Goal: Obtain resource: Download file/media

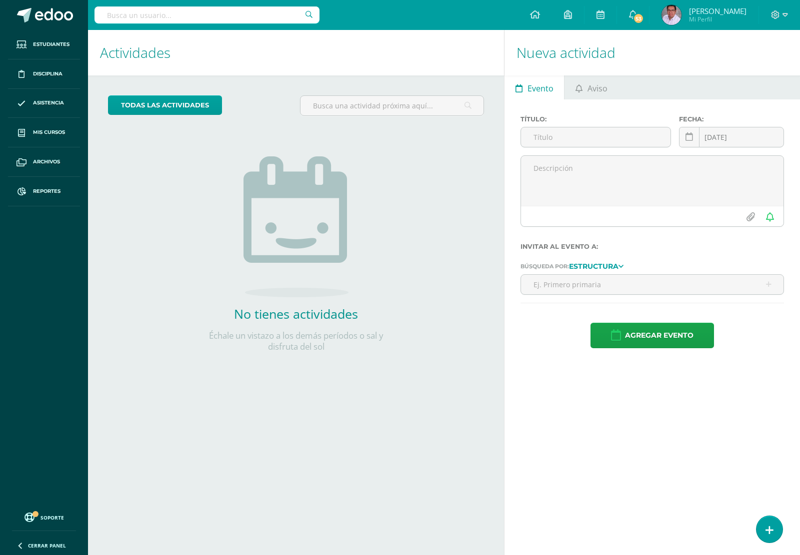
click at [224, 18] on input "text" at bounding box center [206, 14] width 225 height 17
type input "[PERSON_NAME]"
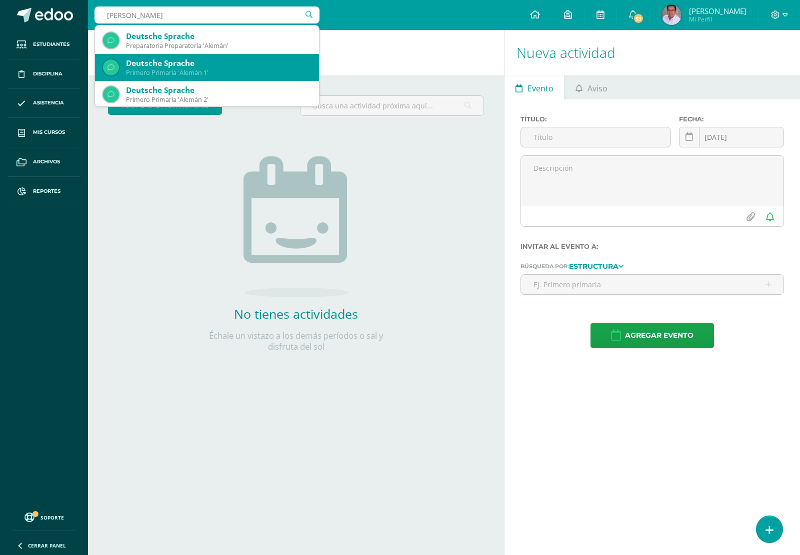
scroll to position [243, 0]
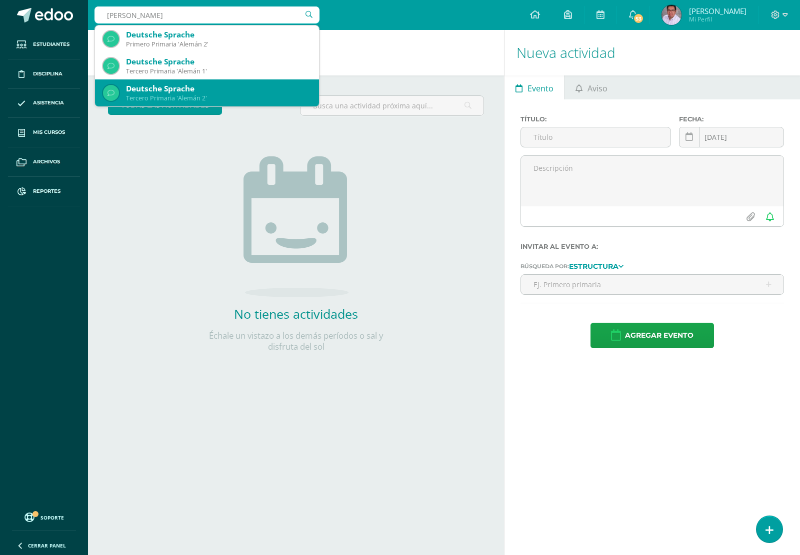
click at [218, 88] on div "Deutsche Sprache" at bounding box center [218, 88] width 185 height 10
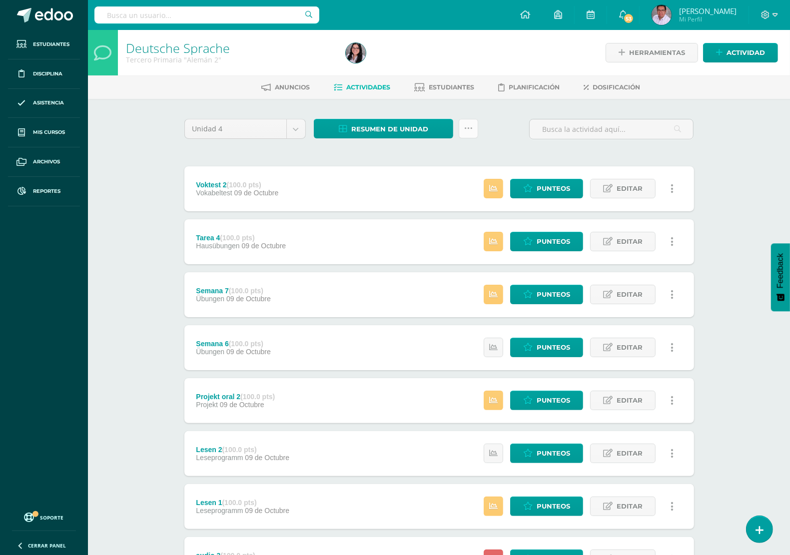
click at [470, 130] on icon at bounding box center [468, 128] width 8 height 8
click at [537, 122] on input "text" at bounding box center [611, 128] width 163 height 19
click at [381, 124] on span "Resumen de unidad" at bounding box center [389, 129] width 77 height 18
click at [368, 62] on link "Descargar como HTML" at bounding box center [384, 62] width 106 height 15
click at [278, 16] on input "text" at bounding box center [206, 14] width 225 height 17
